Goal: Transaction & Acquisition: Purchase product/service

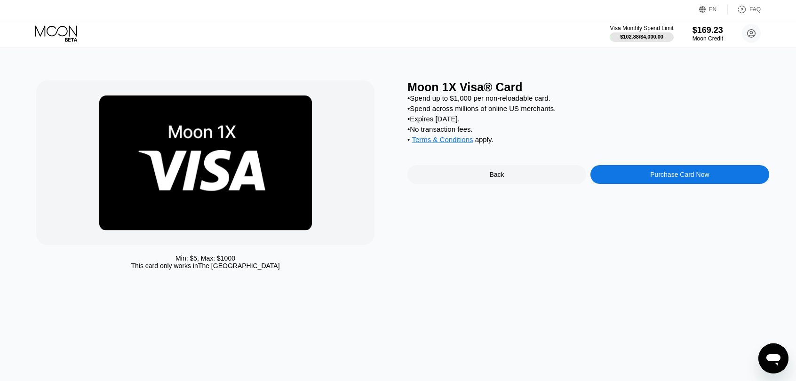
click at [513, 184] on div "Back" at bounding box center [496, 174] width 179 height 19
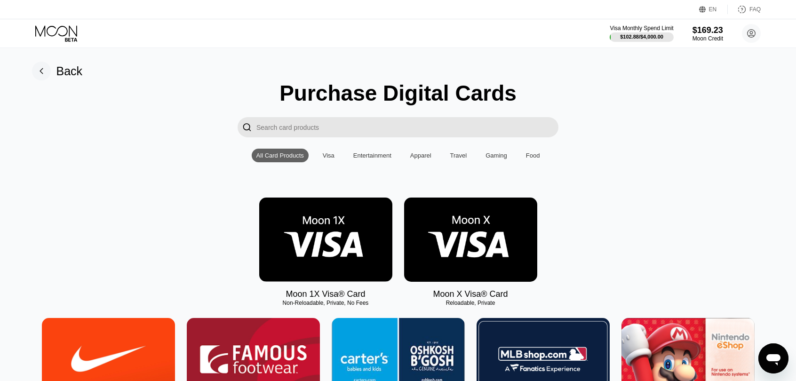
click at [334, 244] on img at bounding box center [325, 239] width 133 height 84
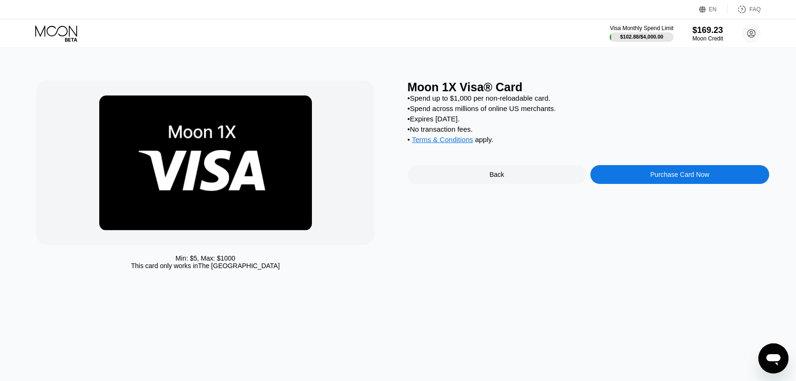
click at [664, 178] on div "Purchase Card Now" at bounding box center [679, 175] width 59 height 8
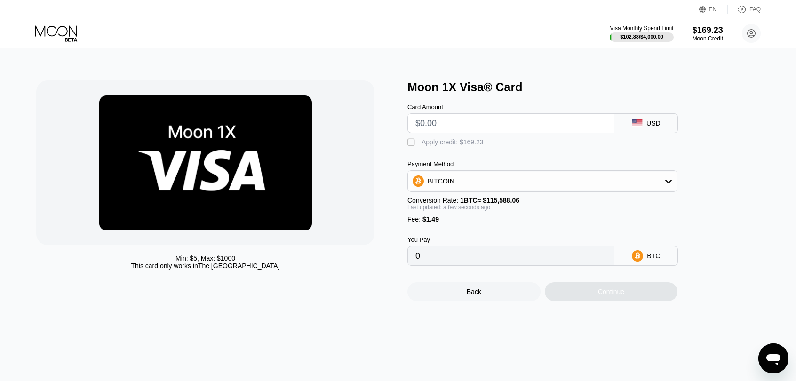
click at [453, 123] on input "text" at bounding box center [510, 123] width 191 height 19
type input "$1"
type input "0.00002155"
type input "$17"
type input "0.00015997"
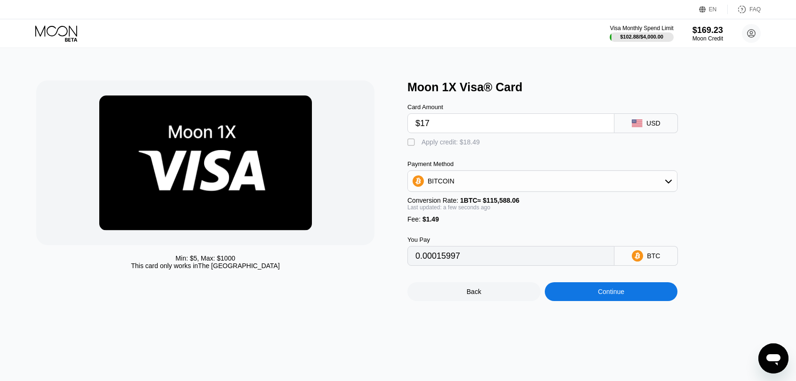
type input "$17"
click at [412, 141] on div "" at bounding box center [411, 142] width 9 height 9
type input "0"
click at [617, 295] on div "Continue" at bounding box center [611, 292] width 26 height 8
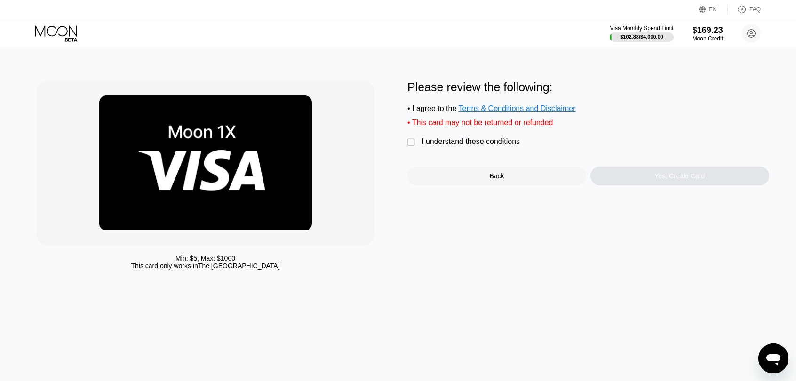
click at [475, 154] on div "Please review the following: • I agree to the Terms & Conditions and Disclaimer…" at bounding box center [588, 132] width 362 height 105
click at [475, 146] on div "I understand these conditions" at bounding box center [470, 141] width 98 height 8
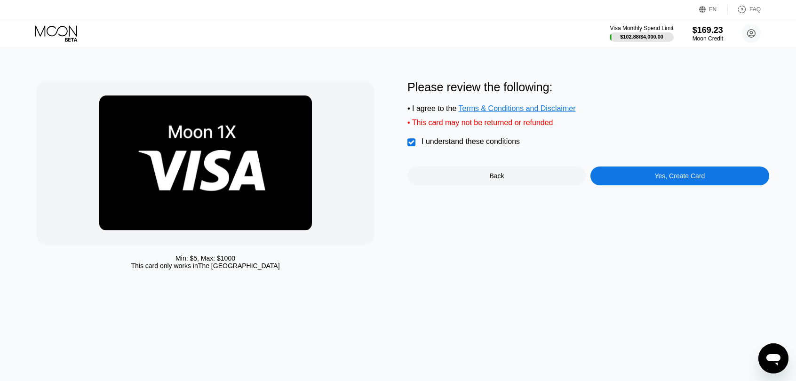
click at [712, 175] on div "Yes, Create Card" at bounding box center [679, 175] width 179 height 19
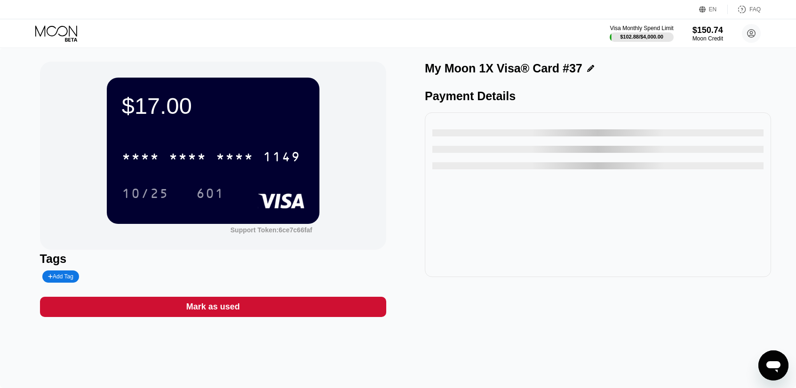
click at [206, 158] on div "* * * *" at bounding box center [188, 157] width 38 height 15
